Goal: Task Accomplishment & Management: Manage account settings

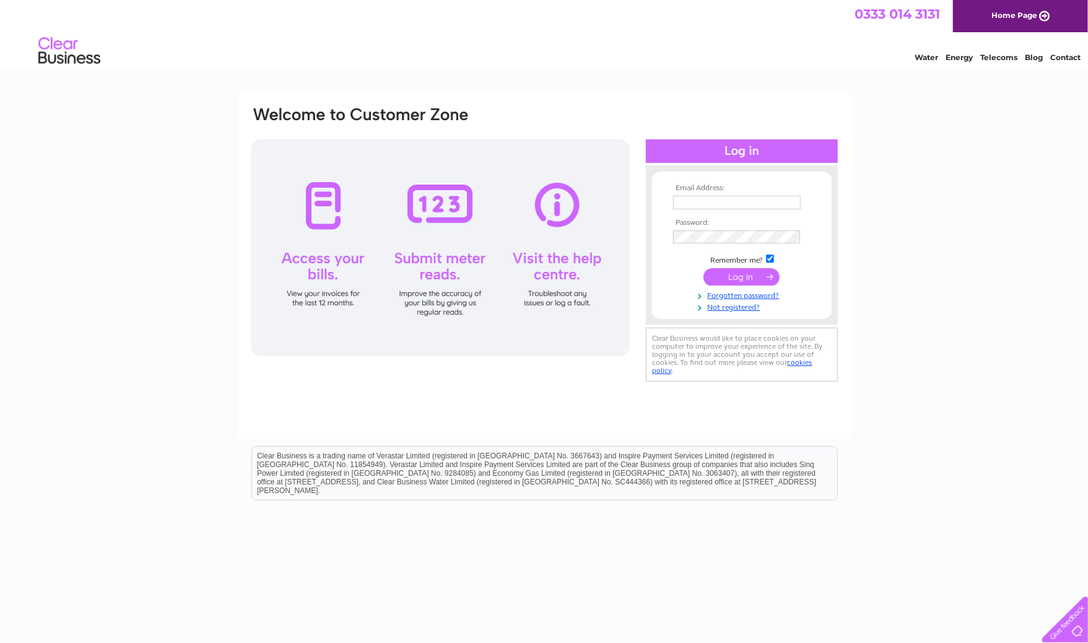
type input "[PERSON_NAME][EMAIL_ADDRESS][DOMAIN_NAME]"
click at [743, 278] on input "submit" at bounding box center [741, 276] width 76 height 17
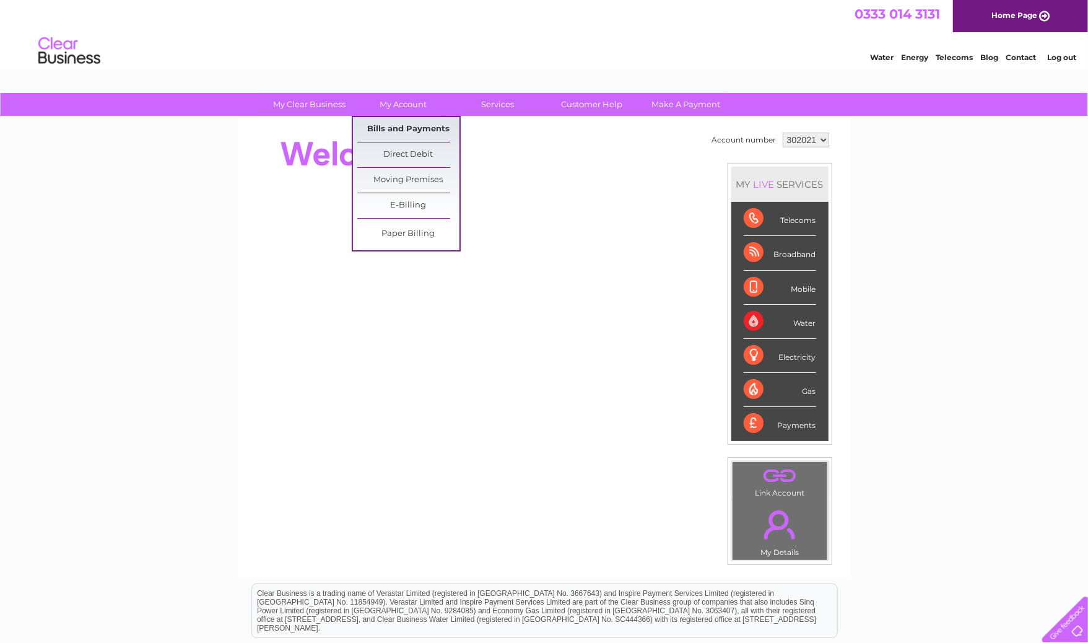
click at [400, 126] on link "Bills and Payments" at bounding box center [408, 129] width 102 height 25
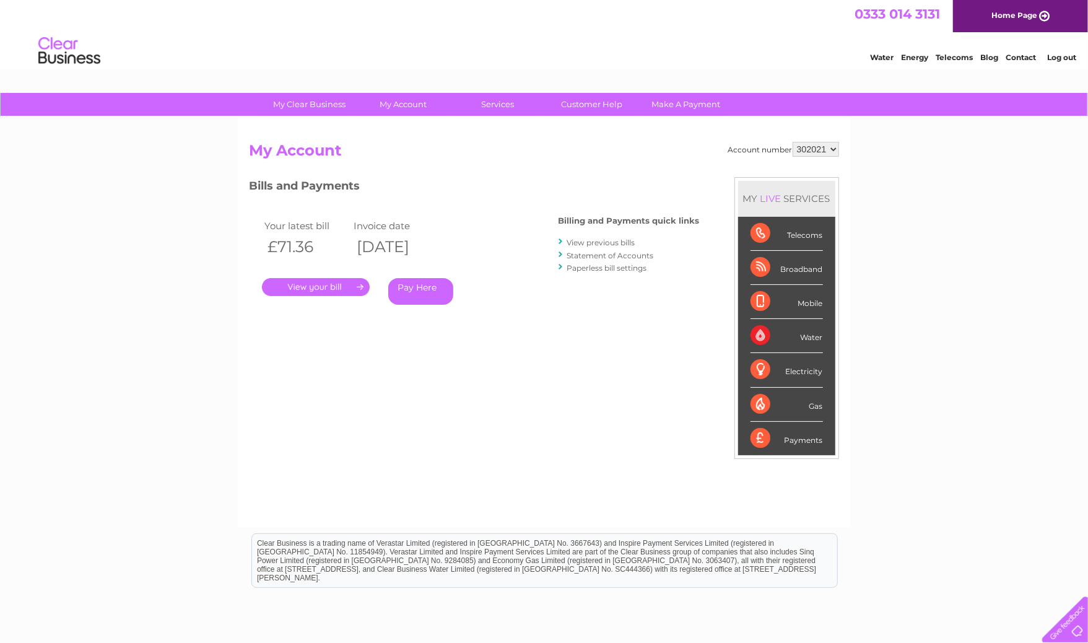
click at [334, 288] on link "." at bounding box center [316, 287] width 108 height 18
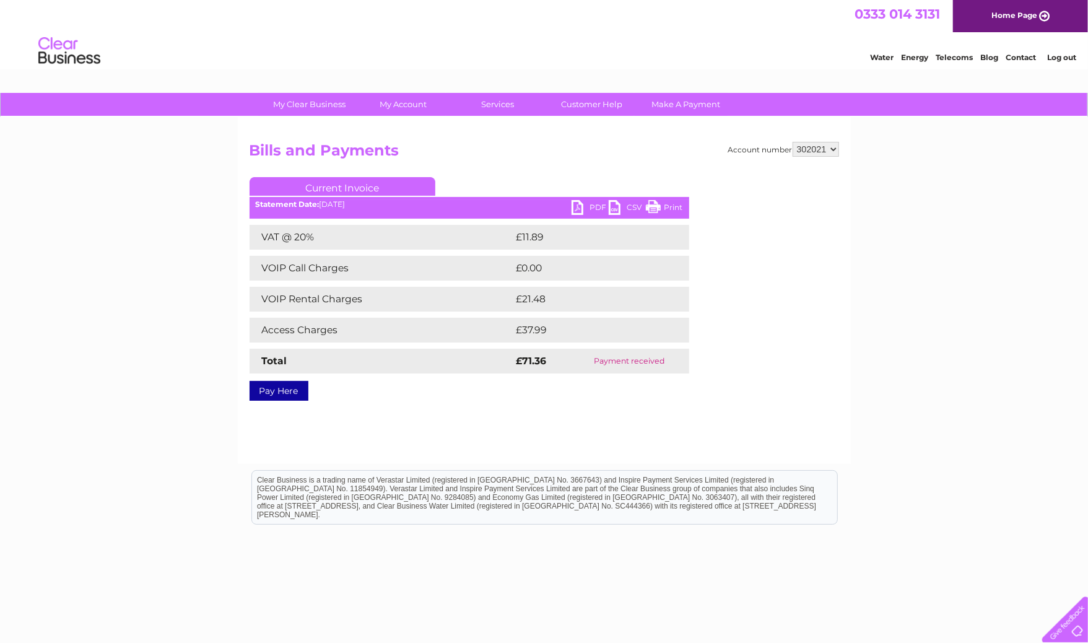
click at [582, 208] on link "PDF" at bounding box center [589, 209] width 37 height 18
click at [590, 204] on link "PDF" at bounding box center [589, 209] width 37 height 18
drag, startPoint x: 670, startPoint y: 209, endPoint x: 154, endPoint y: 144, distance: 519.8
click at [670, 209] on link "Print" at bounding box center [664, 209] width 37 height 18
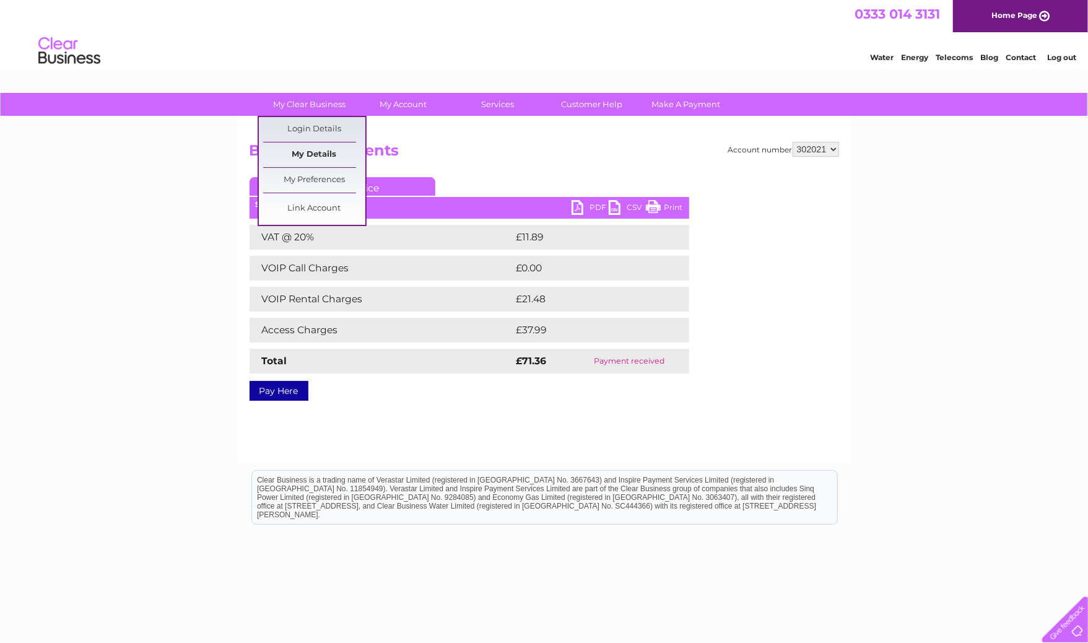
click at [320, 153] on link "My Details" at bounding box center [314, 154] width 102 height 25
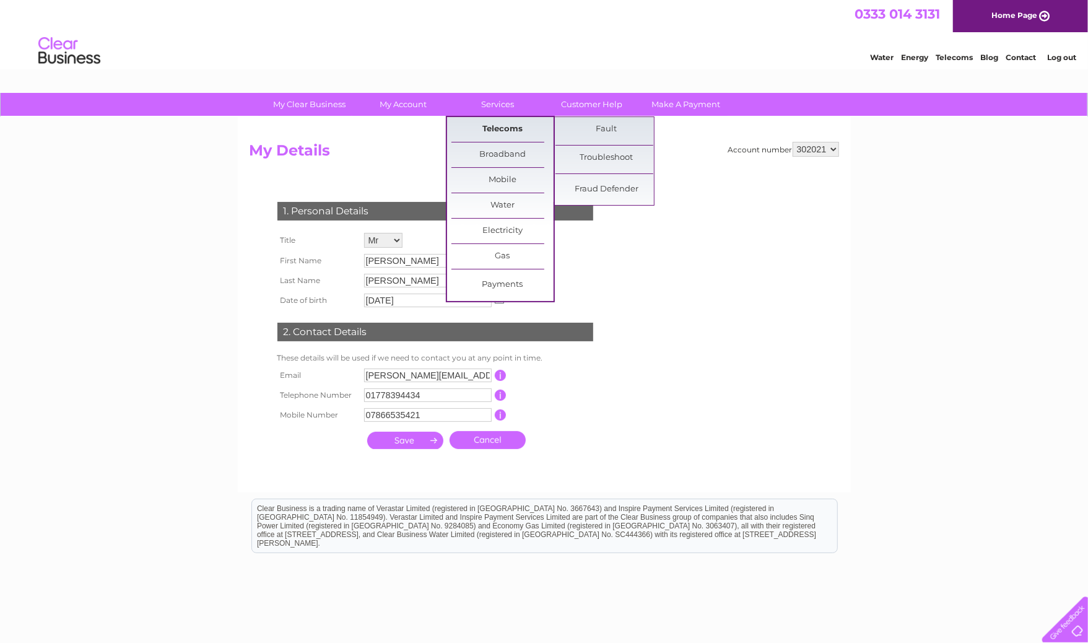
click at [496, 131] on link "Telecoms" at bounding box center [502, 129] width 102 height 25
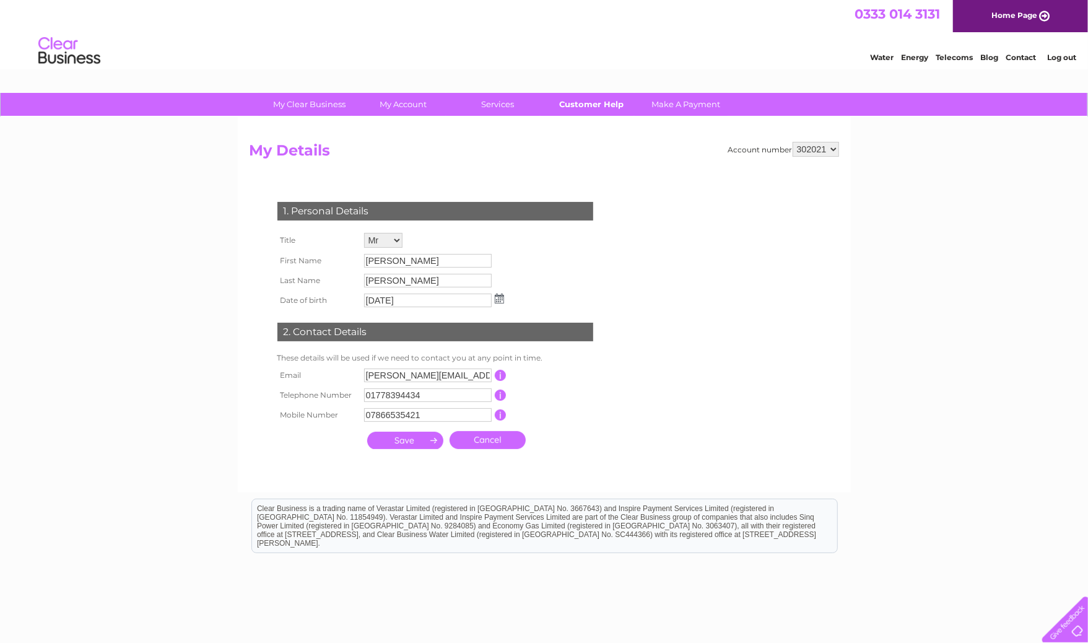
click at [600, 104] on link "Customer Help" at bounding box center [591, 104] width 102 height 23
click at [589, 104] on link "Customer Help" at bounding box center [591, 104] width 102 height 23
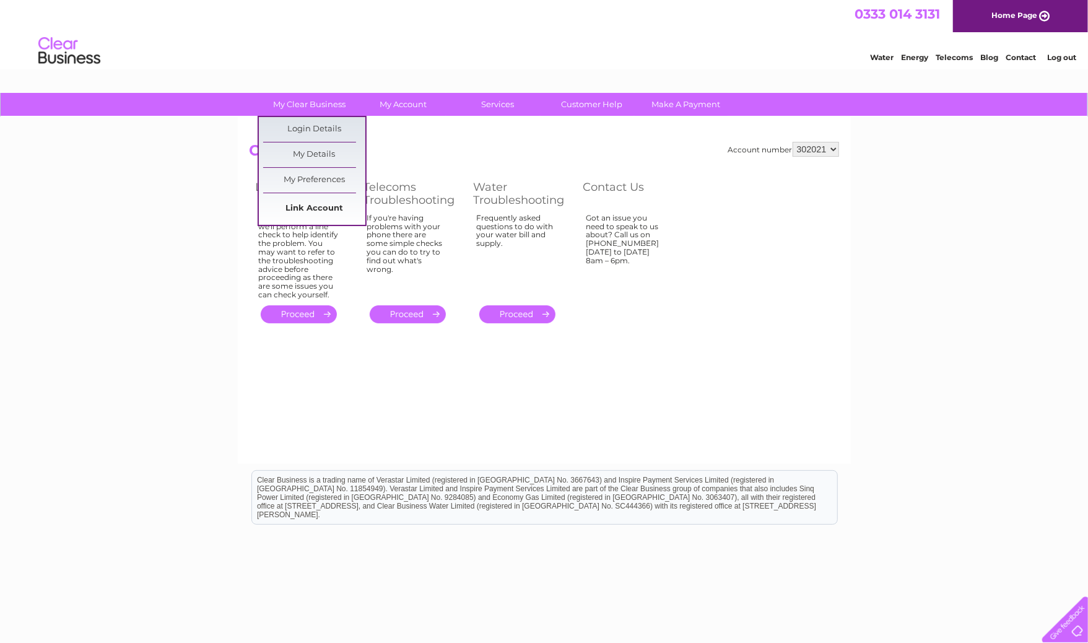
click at [318, 206] on link "Link Account" at bounding box center [314, 208] width 102 height 25
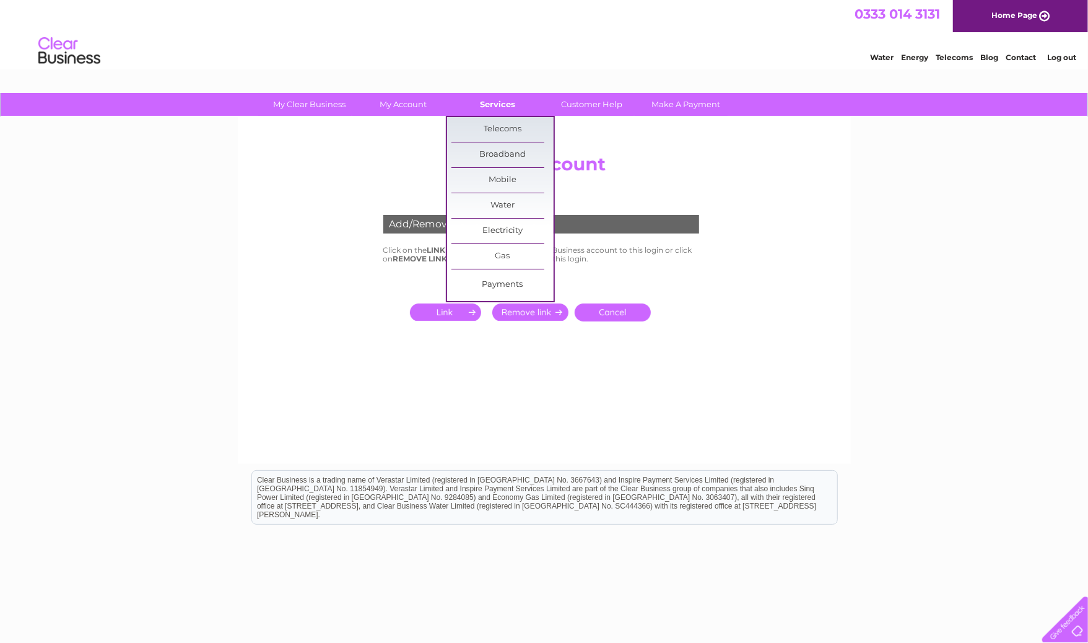
click at [493, 107] on link "Services" at bounding box center [497, 104] width 102 height 23
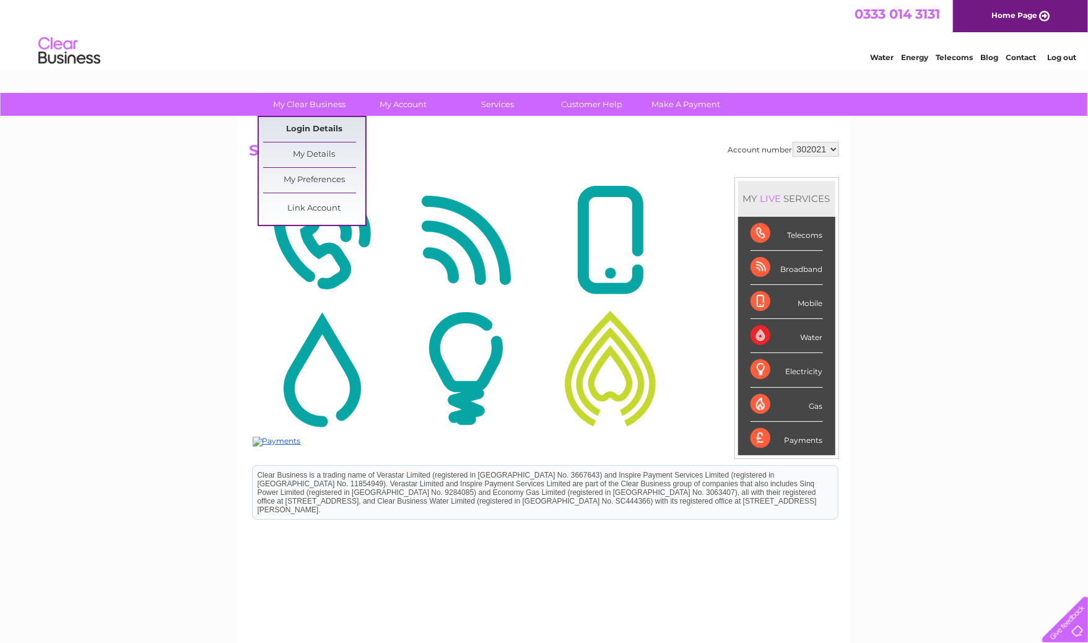
click at [308, 126] on link "Login Details" at bounding box center [314, 129] width 102 height 25
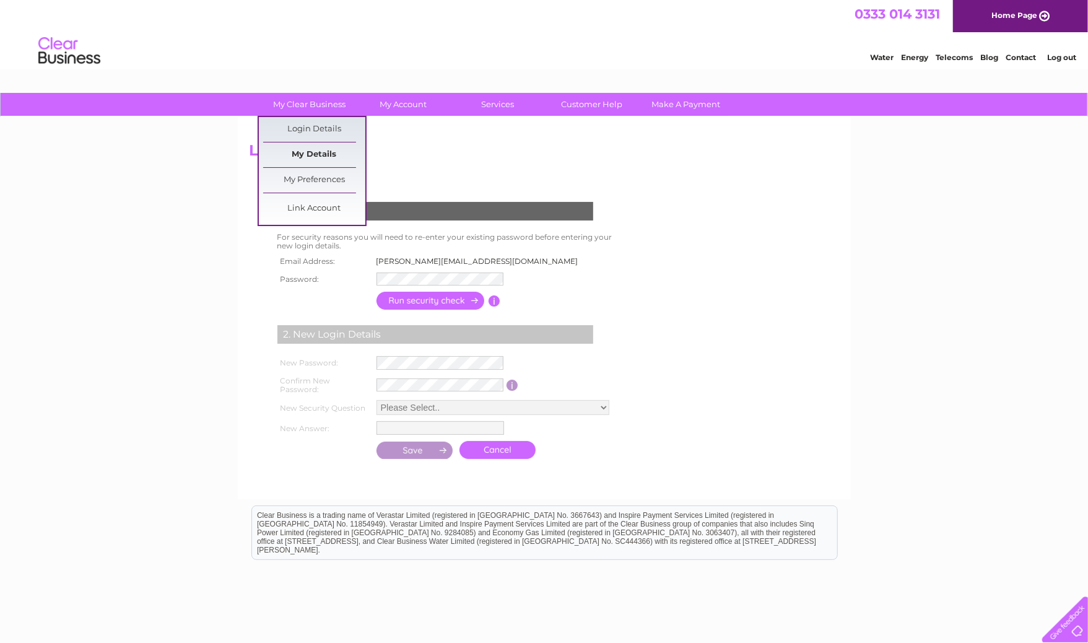
click at [314, 152] on link "My Details" at bounding box center [314, 154] width 102 height 25
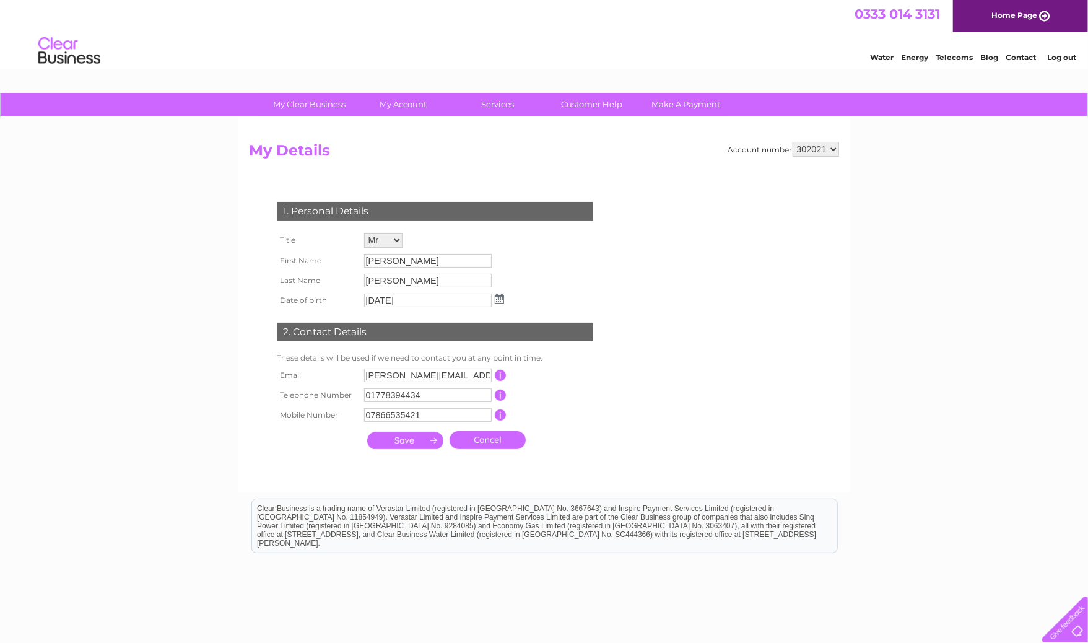
click at [1018, 58] on link "Contact" at bounding box center [1020, 57] width 30 height 9
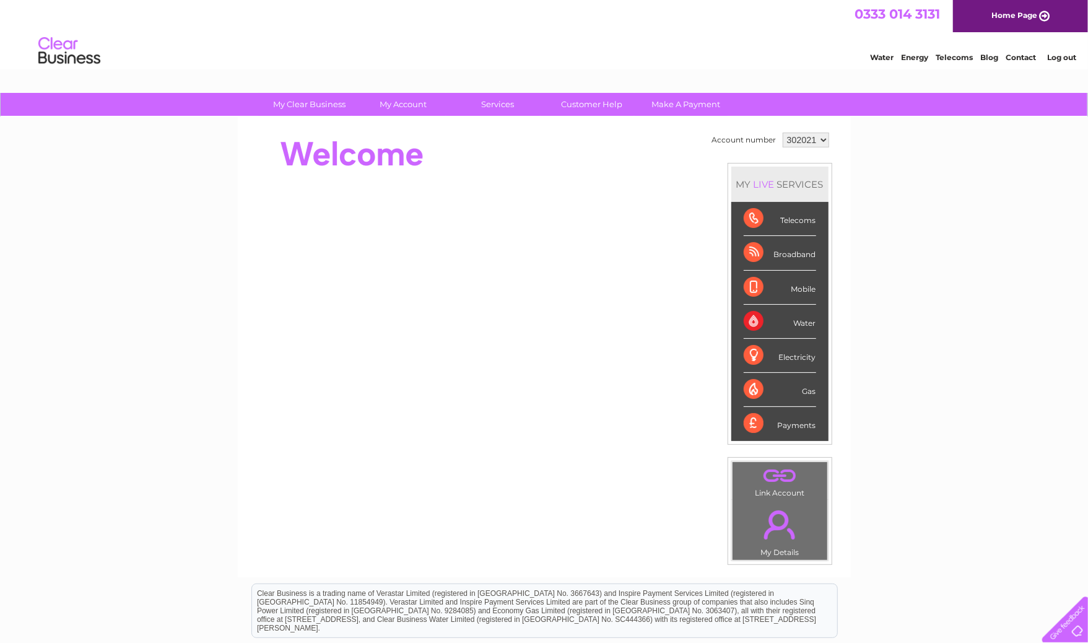
drag, startPoint x: 815, startPoint y: 138, endPoint x: 799, endPoint y: 154, distance: 22.8
click at [799, 154] on td "Account number 302021 MY LIVE SERVICES Telecoms Broadband Mobile Water Electric…" at bounding box center [770, 346] width 123 height 435
click at [782, 132] on select "302021" at bounding box center [805, 139] width 46 height 15
drag, startPoint x: 787, startPoint y: 138, endPoint x: 800, endPoint y: 139, distance: 13.0
click at [800, 139] on select "302021" at bounding box center [805, 139] width 46 height 15
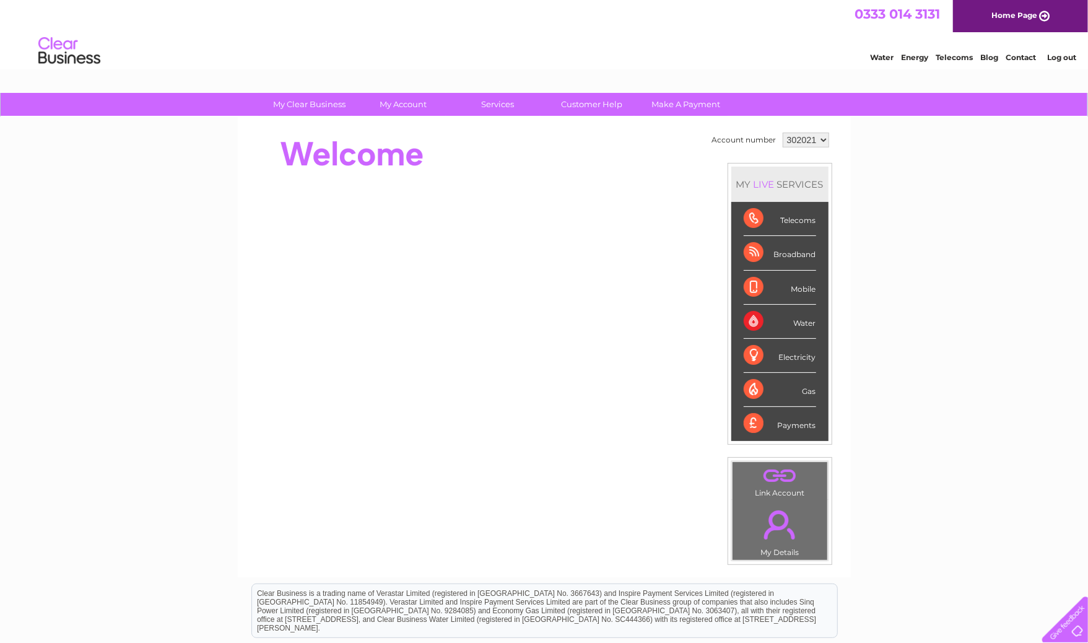
click at [782, 132] on select "302021" at bounding box center [805, 139] width 46 height 15
drag, startPoint x: 802, startPoint y: 136, endPoint x: 859, endPoint y: 124, distance: 58.8
click at [859, 124] on div "My Clear Business Login Details My Details My Preferences Link Account My Accou…" at bounding box center [544, 441] width 1088 height 696
click at [823, 141] on select "302021" at bounding box center [805, 139] width 46 height 15
click at [572, 105] on link "Customer Help" at bounding box center [591, 104] width 102 height 23
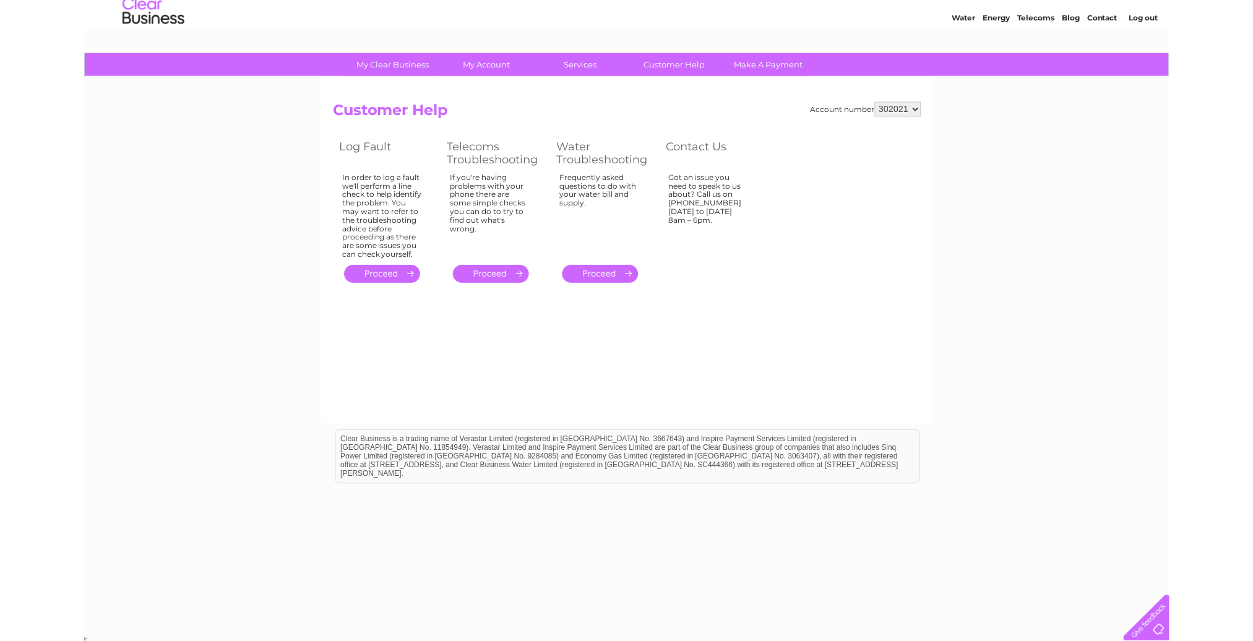
scroll to position [41, 0]
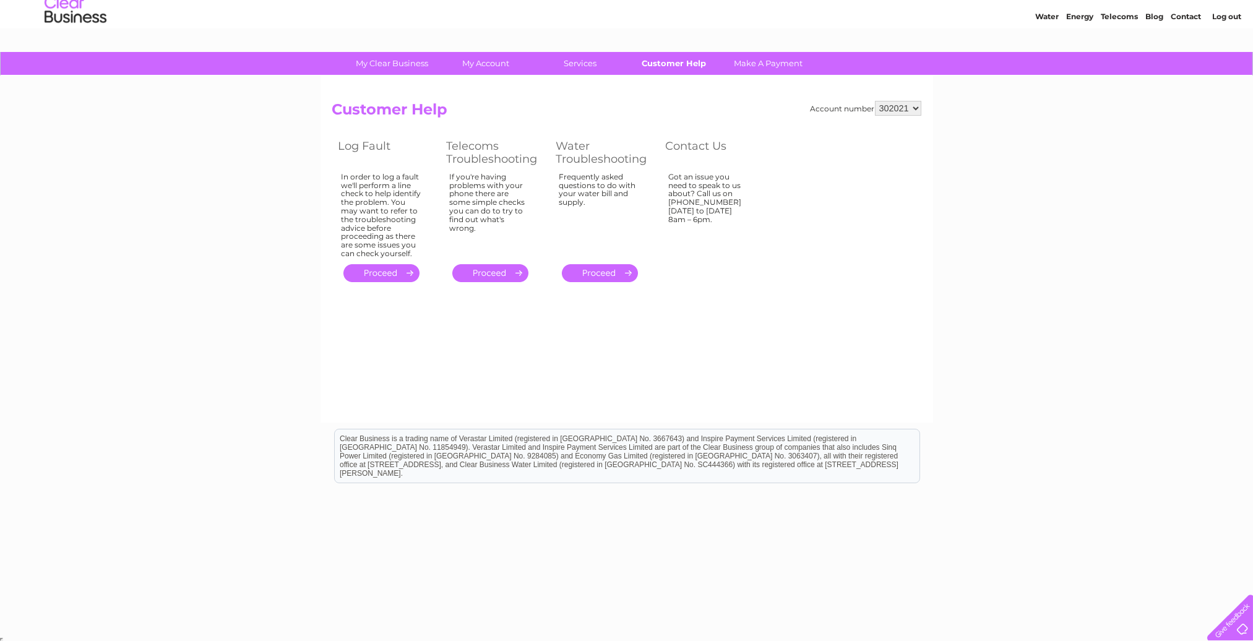
click at [669, 64] on link "Customer Help" at bounding box center [674, 63] width 102 height 23
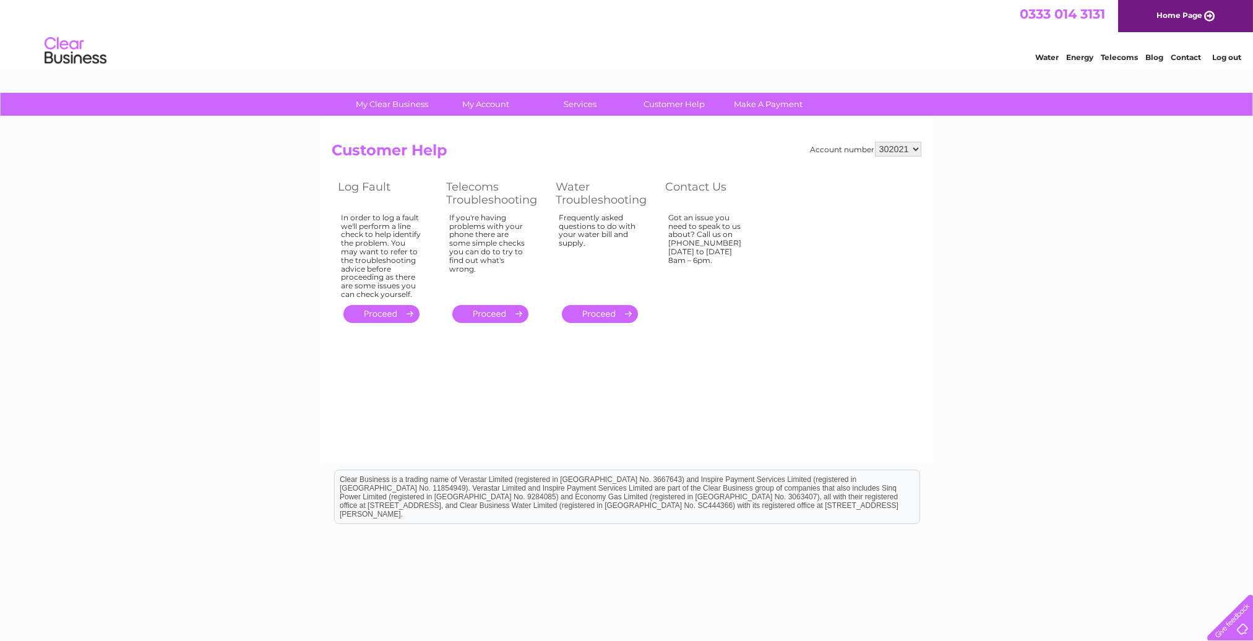
drag, startPoint x: 1164, startPoint y: 6, endPoint x: 1243, endPoint y: 628, distance: 626.4
click at [1243, 628] on div at bounding box center [1228, 615] width 51 height 51
drag, startPoint x: 158, startPoint y: 306, endPoint x: 956, endPoint y: 344, distance: 798.8
click at [956, 344] on div "My Clear Business Login Details My Details My Preferences Link Account My Accou…" at bounding box center [626, 384] width 1253 height 582
